Goal: Check status: Check status

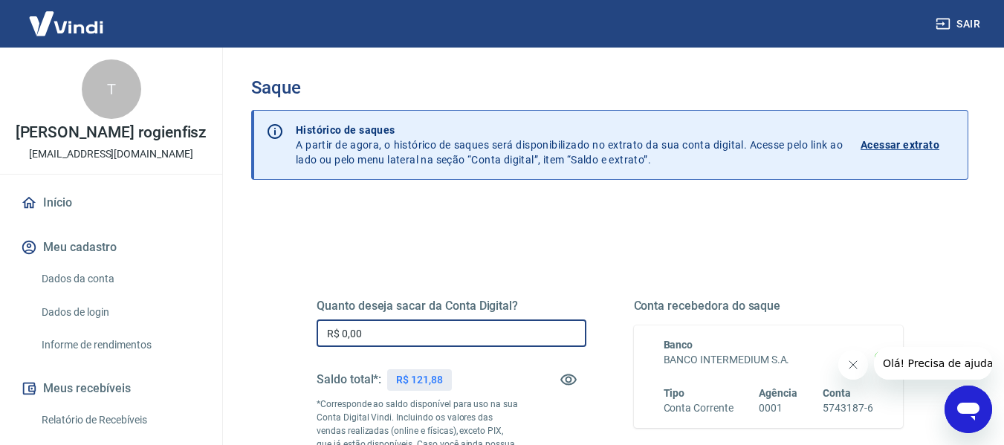
click at [447, 329] on input "R$ 0,00" at bounding box center [451, 332] width 270 height 27
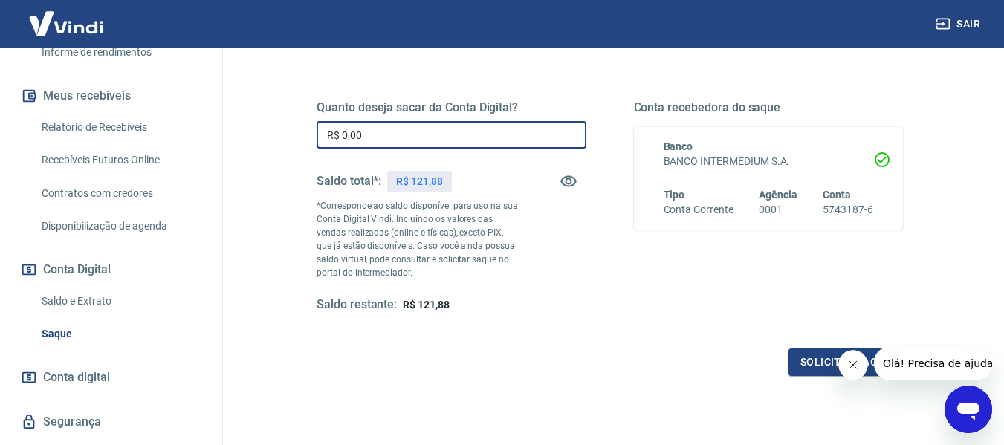
scroll to position [300, 0]
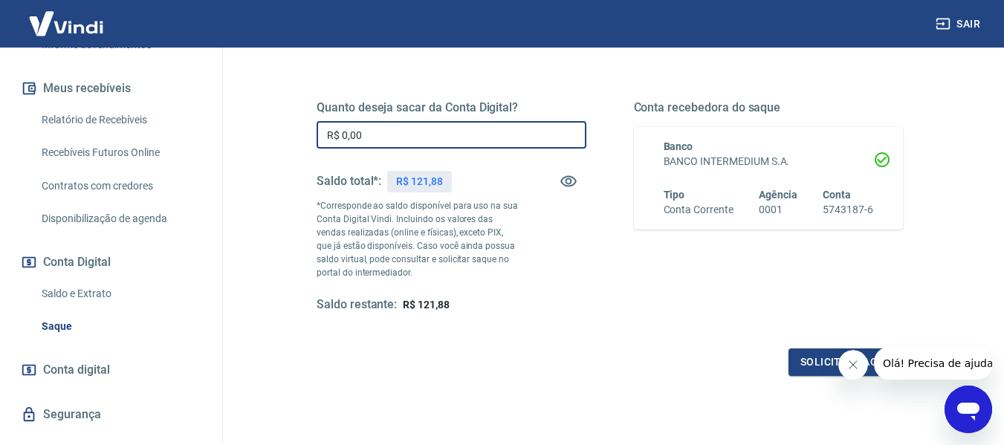
click at [91, 296] on link "Saldo e Extrato" at bounding box center [120, 294] width 169 height 30
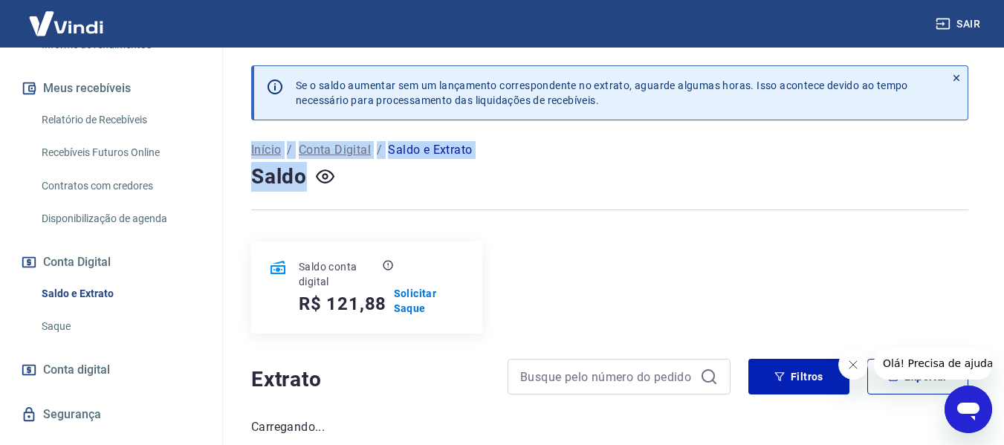
drag, startPoint x: 1003, startPoint y: 69, endPoint x: 1011, endPoint y: 157, distance: 88.0
click at [1004, 157] on html "Sair T [PERSON_NAME] rogienfisz [EMAIL_ADDRESS][DOMAIN_NAME] Início Meu cadastr…" at bounding box center [502, 222] width 1004 height 445
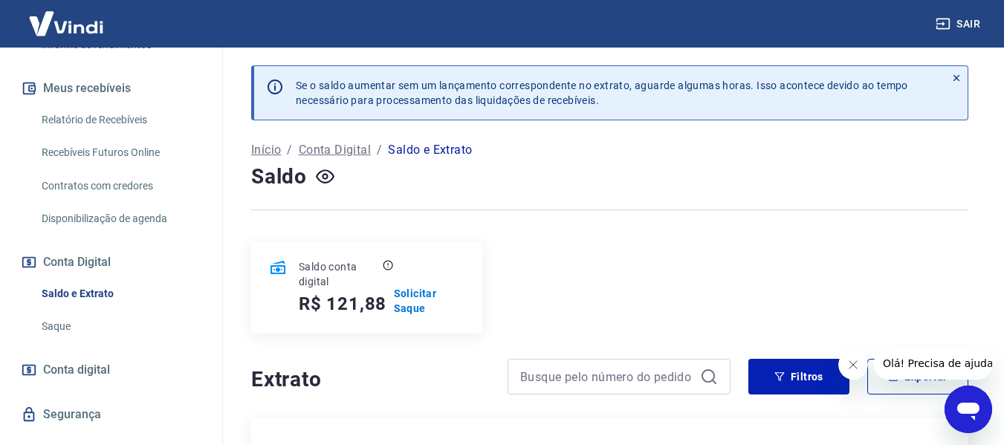
click at [663, 129] on div "Se o saldo aumentar sem um lançamento correspondente no extrato, aguarde alguma…" at bounding box center [609, 101] width 717 height 73
click at [957, 77] on icon at bounding box center [956, 78] width 10 height 10
